Goal: Transaction & Acquisition: Download file/media

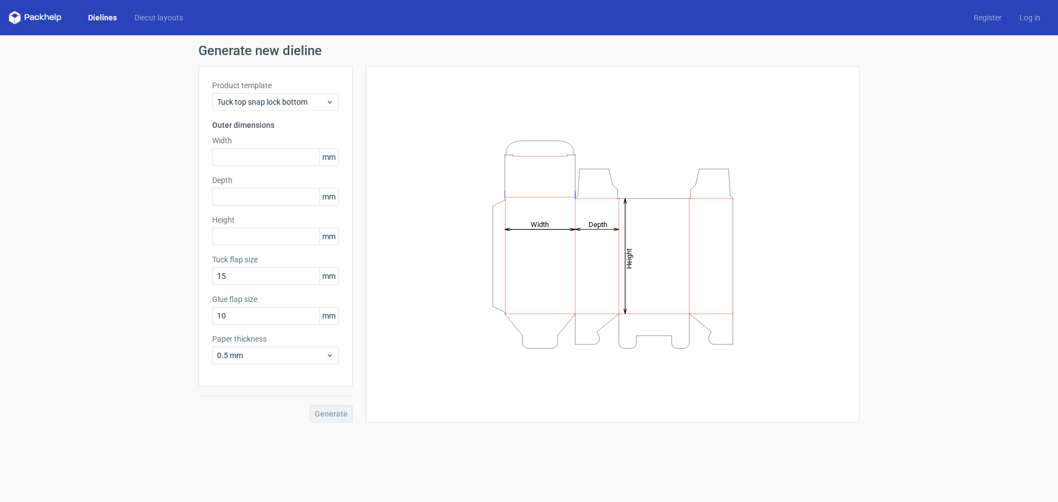
click at [542, 225] on tspan "Width" at bounding box center [540, 224] width 18 height 8
click at [257, 198] on input "text" at bounding box center [275, 197] width 127 height 18
click at [270, 161] on input "text" at bounding box center [275, 157] width 127 height 18
type input "175"
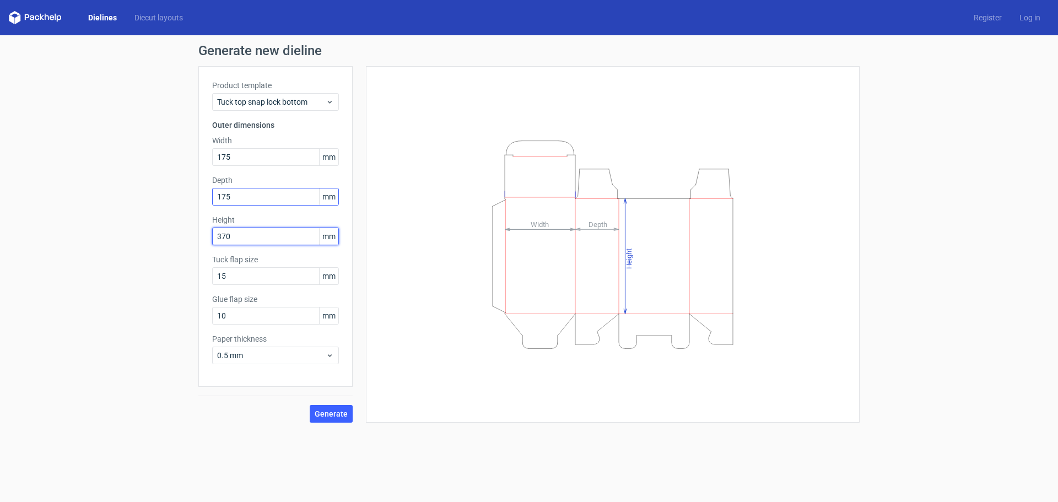
type input "370"
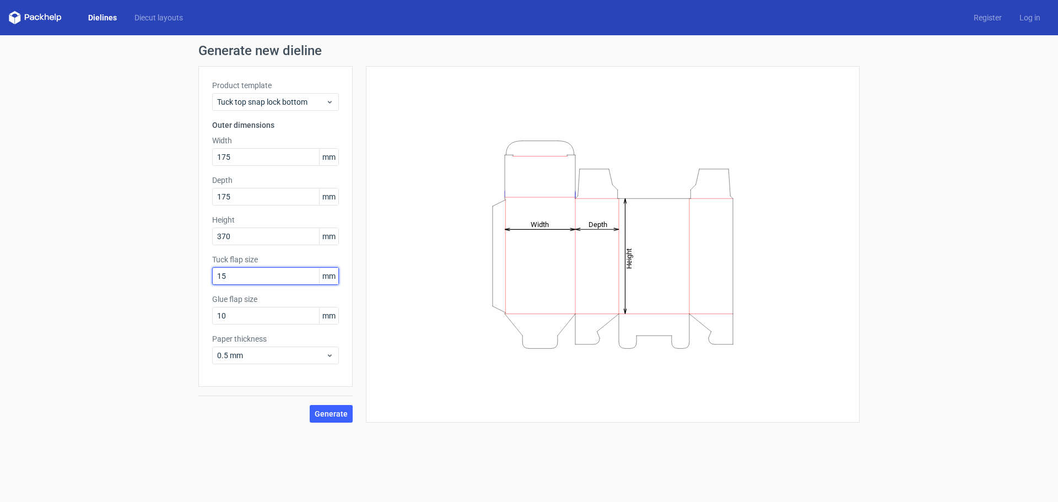
click at [256, 277] on input "15" at bounding box center [275, 276] width 127 height 18
click at [331, 407] on button "Generate" at bounding box center [331, 414] width 43 height 18
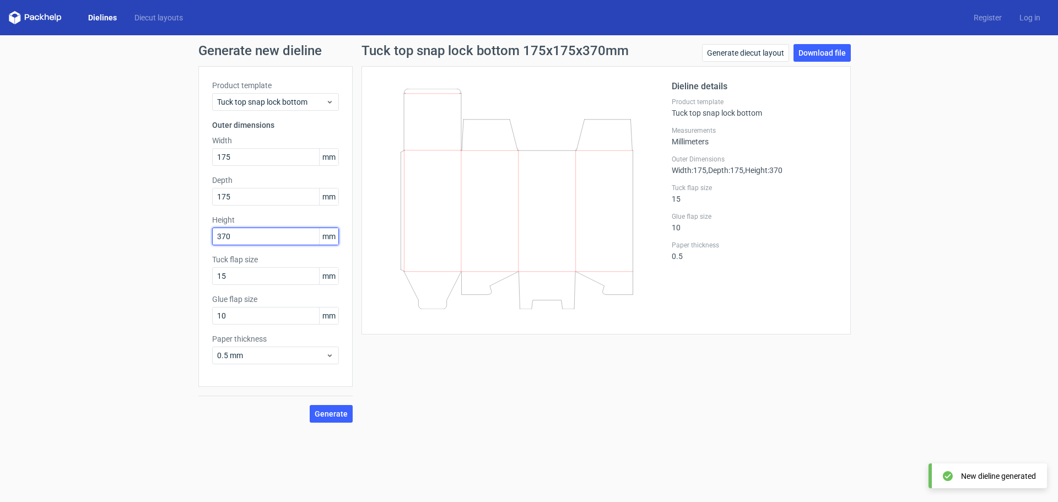
click at [266, 236] on input "370" at bounding box center [275, 237] width 127 height 18
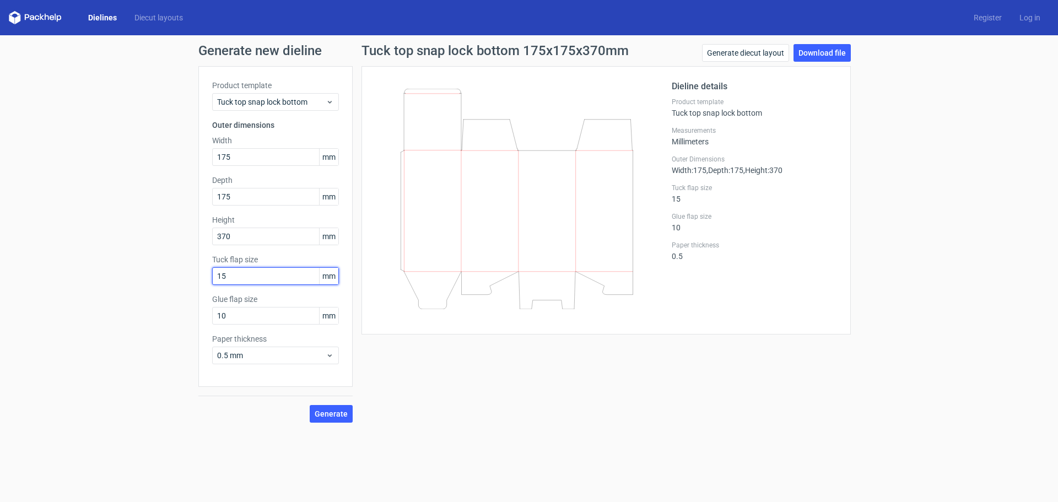
click at [254, 277] on input "15" at bounding box center [275, 276] width 127 height 18
drag, startPoint x: 254, startPoint y: 277, endPoint x: 65, endPoint y: 277, distance: 189.1
click at [65, 277] on div "Generate new dieline Product template Tuck top snap lock bottom Outer dimension…" at bounding box center [529, 233] width 1058 height 396
type input "20"
click at [310, 405] on button "Generate" at bounding box center [331, 414] width 43 height 18
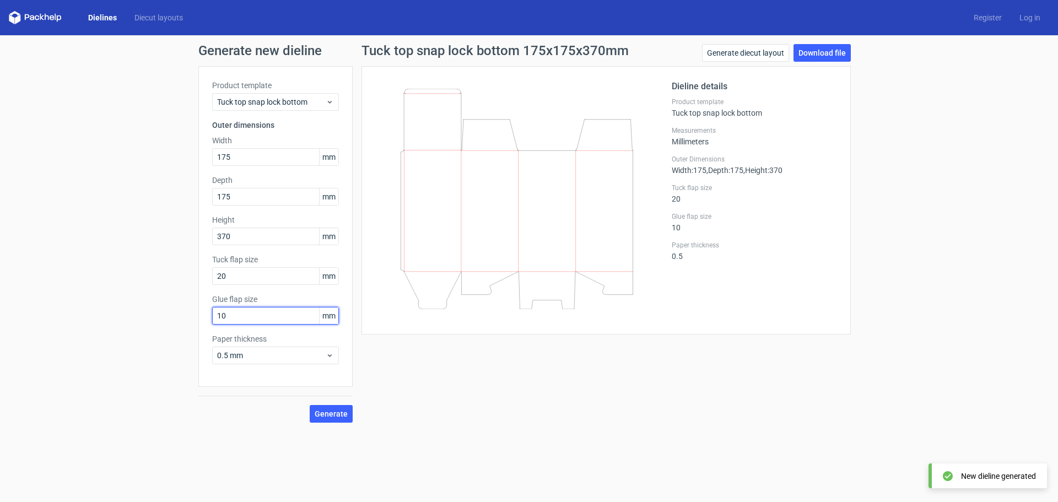
drag, startPoint x: 269, startPoint y: 316, endPoint x: 57, endPoint y: 319, distance: 212.2
click at [61, 320] on div "Generate new dieline Product template Tuck top snap lock bottom Outer dimension…" at bounding box center [529, 233] width 1058 height 396
type input "20"
click at [310, 405] on button "Generate" at bounding box center [331, 414] width 43 height 18
click at [328, 356] on icon at bounding box center [330, 355] width 8 height 9
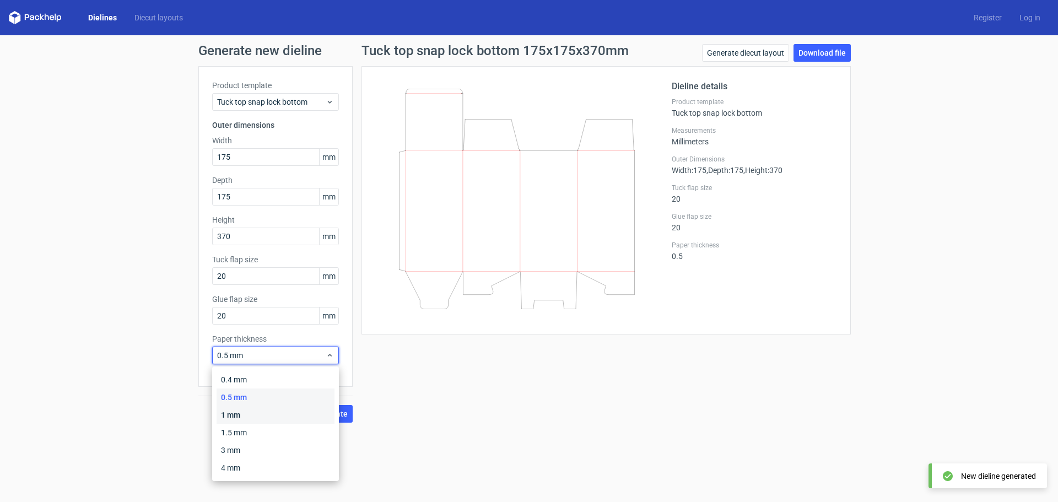
click at [239, 410] on div "1 mm" at bounding box center [276, 415] width 118 height 18
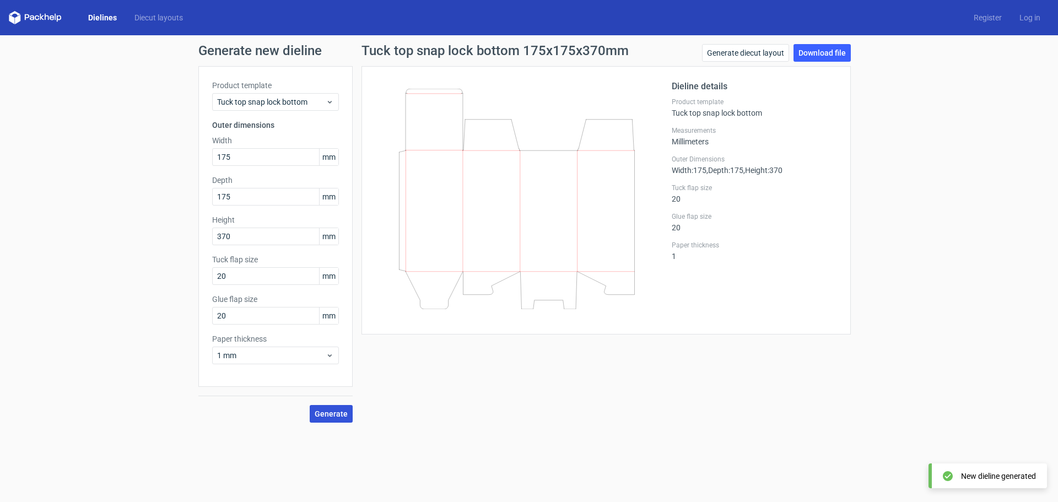
click at [333, 418] on button "Generate" at bounding box center [331, 414] width 43 height 18
click at [819, 54] on link "Download file" at bounding box center [822, 53] width 57 height 18
